Goal: Transaction & Acquisition: Purchase product/service

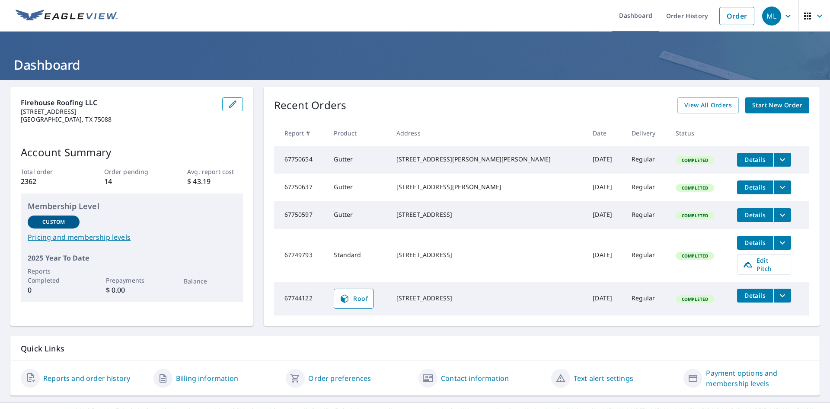
click at [777, 220] on icon "filesDropdownBtn-67750597" at bounding box center [782, 215] width 10 height 10
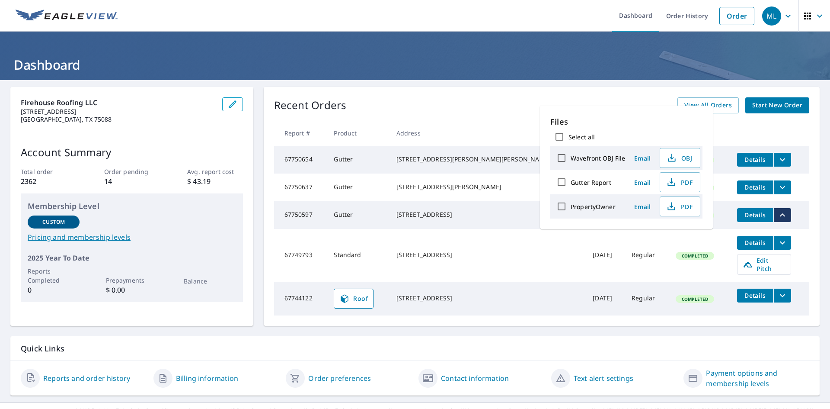
click at [747, 131] on th at bounding box center [769, 133] width 79 height 26
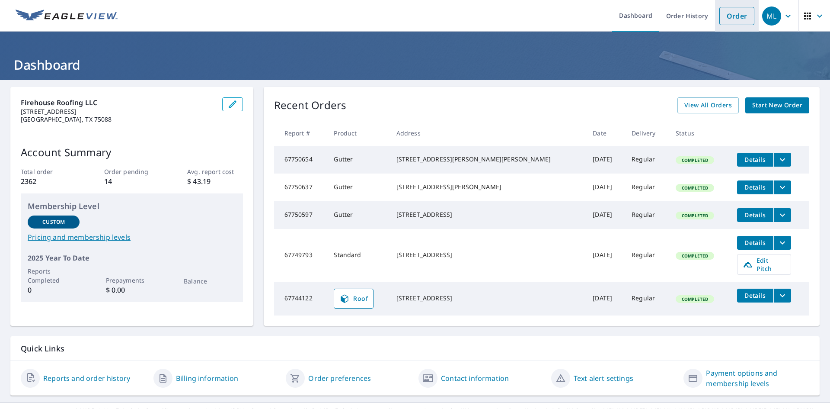
click at [726, 16] on link "Order" at bounding box center [736, 16] width 35 height 18
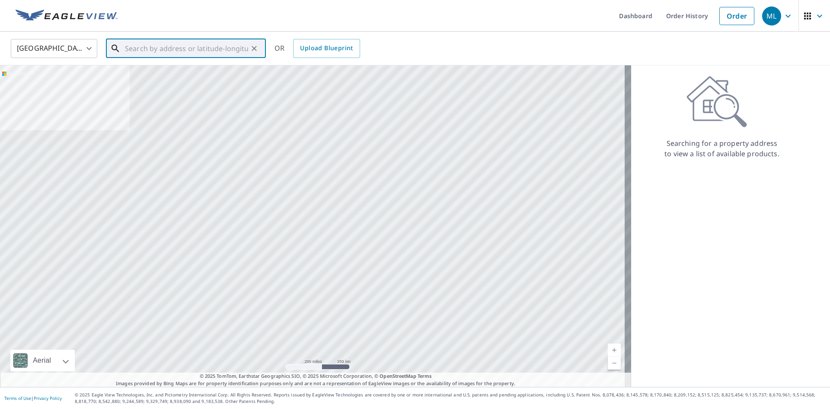
click at [166, 45] on input "text" at bounding box center [186, 48] width 123 height 24
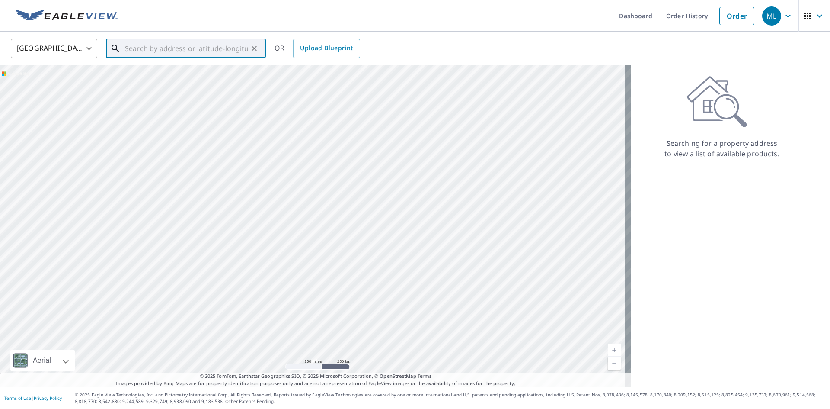
paste input "[STREET_ADDRESS]"
click at [163, 79] on p "Mesquite, TX 75149" at bounding box center [191, 83] width 136 height 9
type input "[STREET_ADDRESS][PERSON_NAME]"
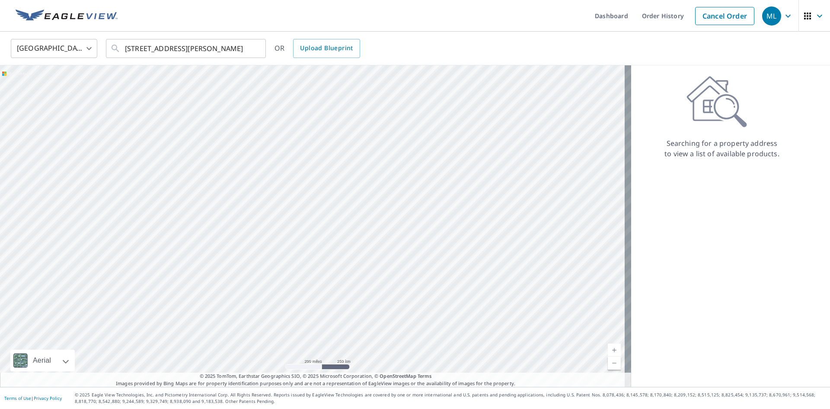
scroll to position [0, 0]
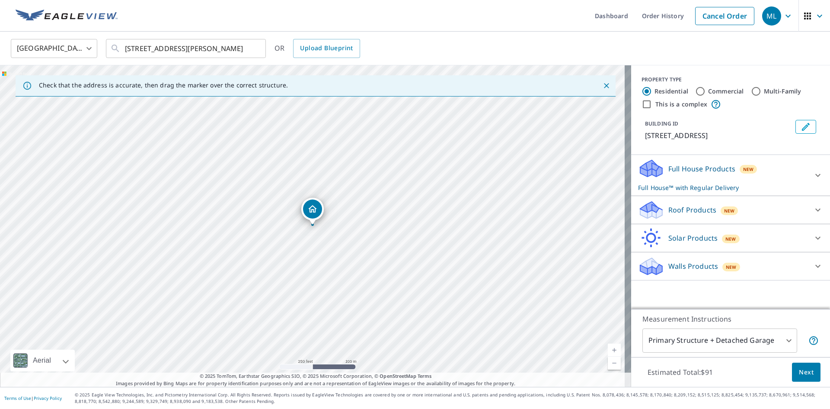
click at [813, 207] on icon at bounding box center [818, 209] width 10 height 10
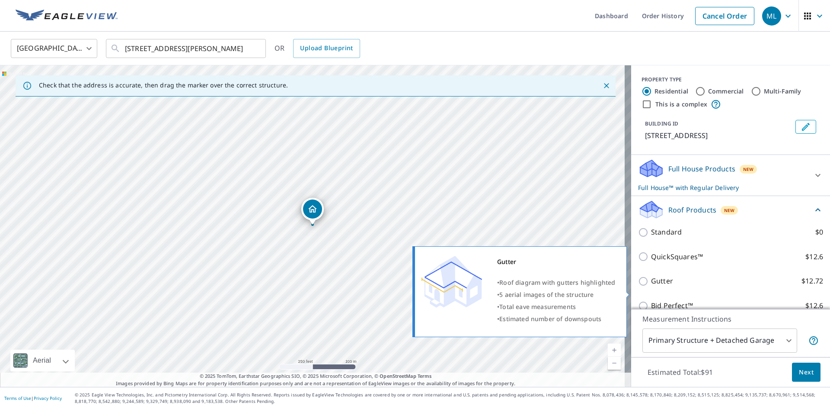
click at [638, 286] on input "Gutter $12.72" at bounding box center [644, 281] width 13 height 10
checkbox input "true"
checkbox input "false"
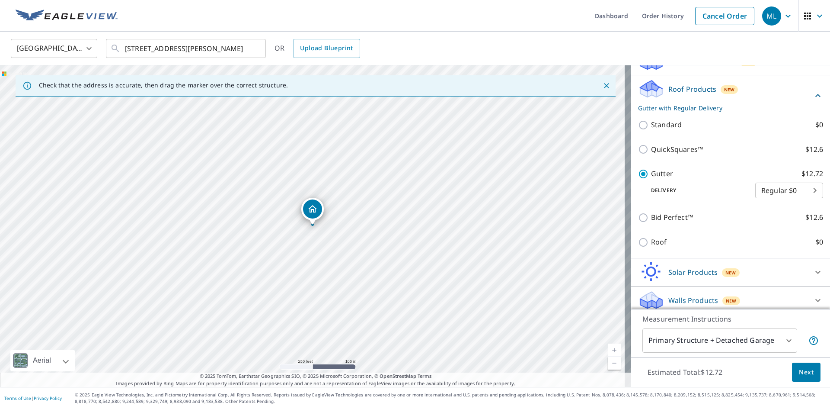
scroll to position [124, 0]
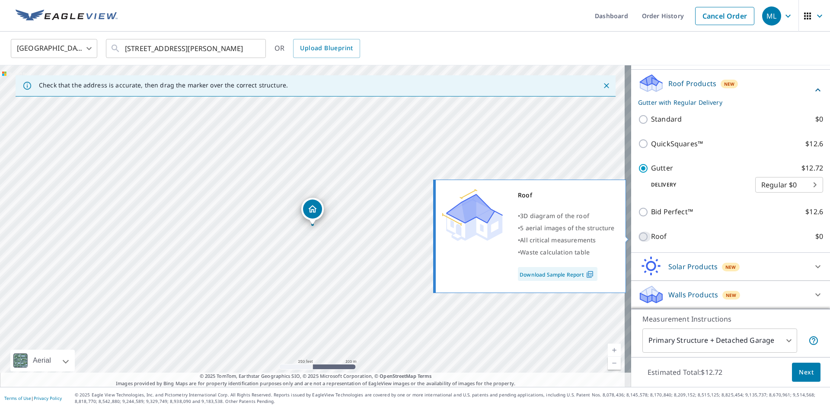
click at [638, 237] on input "Roof $0" at bounding box center [644, 236] width 13 height 10
checkbox input "true"
type input "3"
checkbox input "false"
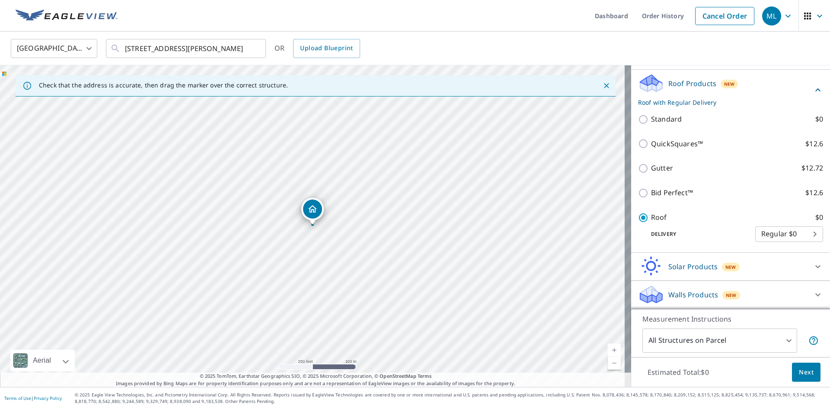
click at [799, 367] on span "Next" at bounding box center [806, 372] width 15 height 11
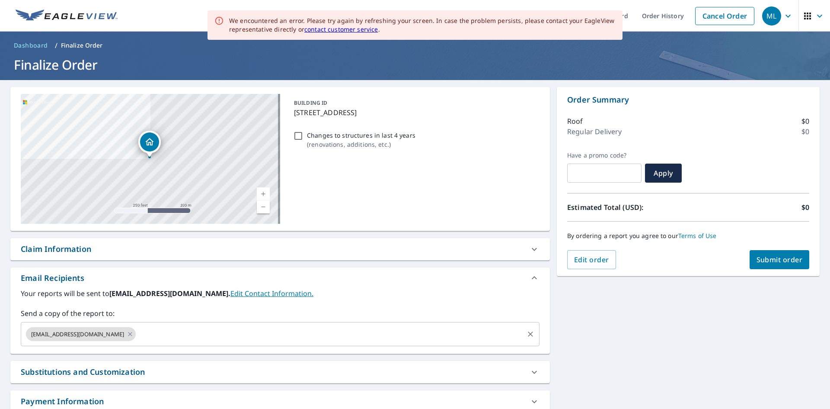
click at [151, 330] on input "text" at bounding box center [330, 334] width 386 height 16
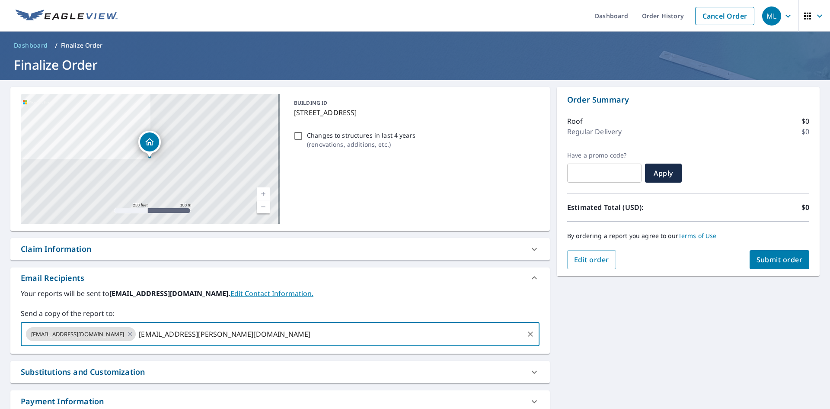
type input "[EMAIL_ADDRESS][PERSON_NAME][DOMAIN_NAME]"
click at [769, 262] on span "Submit order" at bounding box center [780, 260] width 46 height 10
checkbox input "true"
